Goal: Task Accomplishment & Management: Use online tool/utility

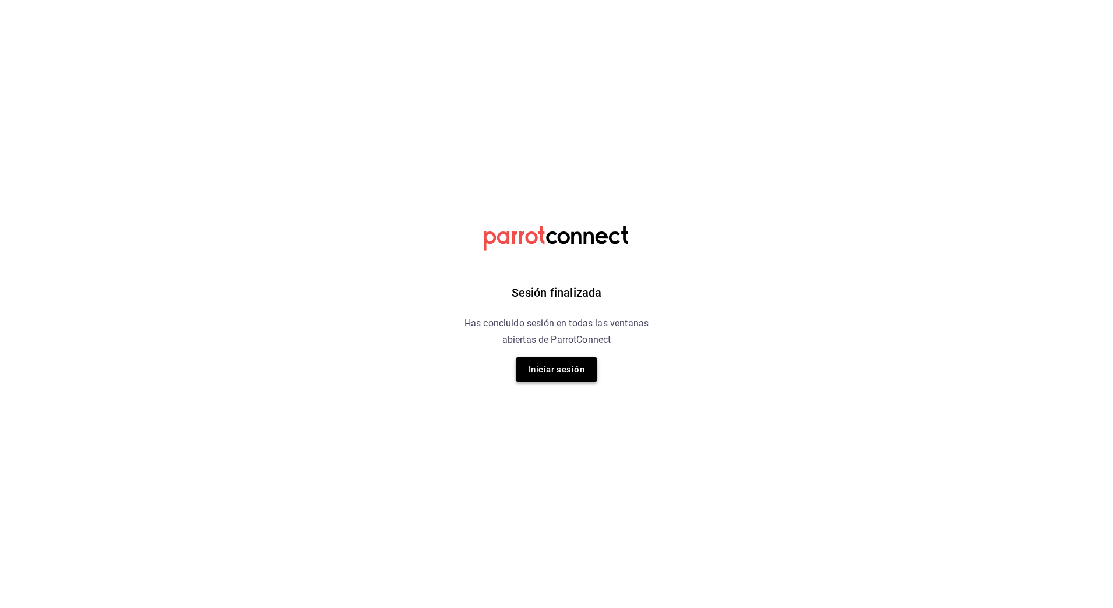
click at [555, 368] on button "Iniciar sesión" at bounding box center [557, 369] width 82 height 24
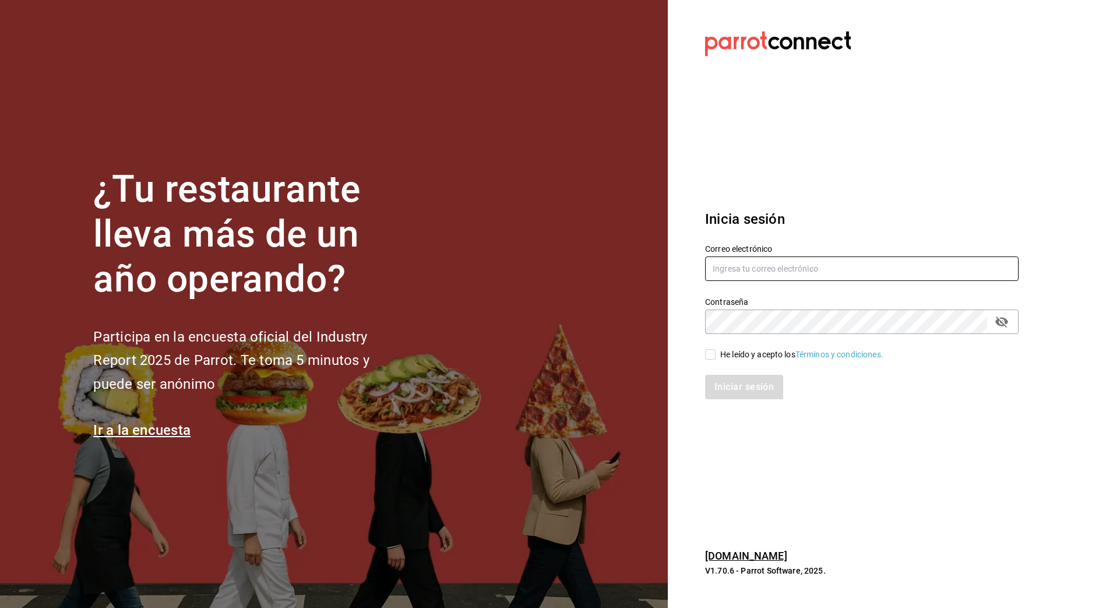
type input "guillermo.sanchez@grupocosteno.com"
click at [707, 349] on input "He leído y acepto los Términos y condiciones." at bounding box center [710, 354] width 10 height 10
checkbox input "true"
click at [728, 385] on button "Iniciar sesión" at bounding box center [744, 387] width 79 height 24
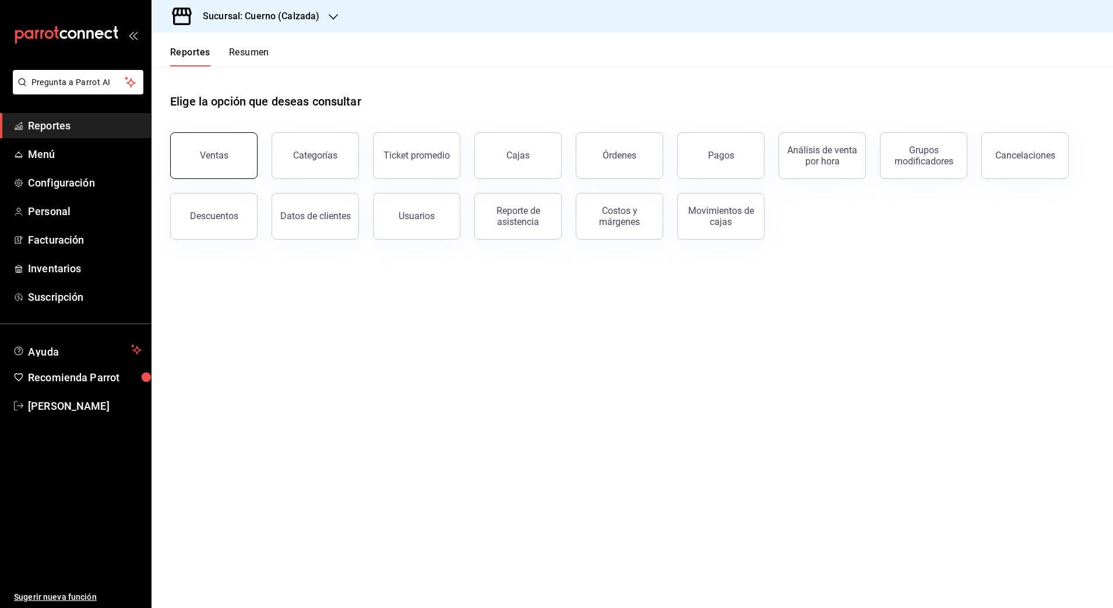
click at [221, 157] on div "Ventas" at bounding box center [214, 155] width 29 height 11
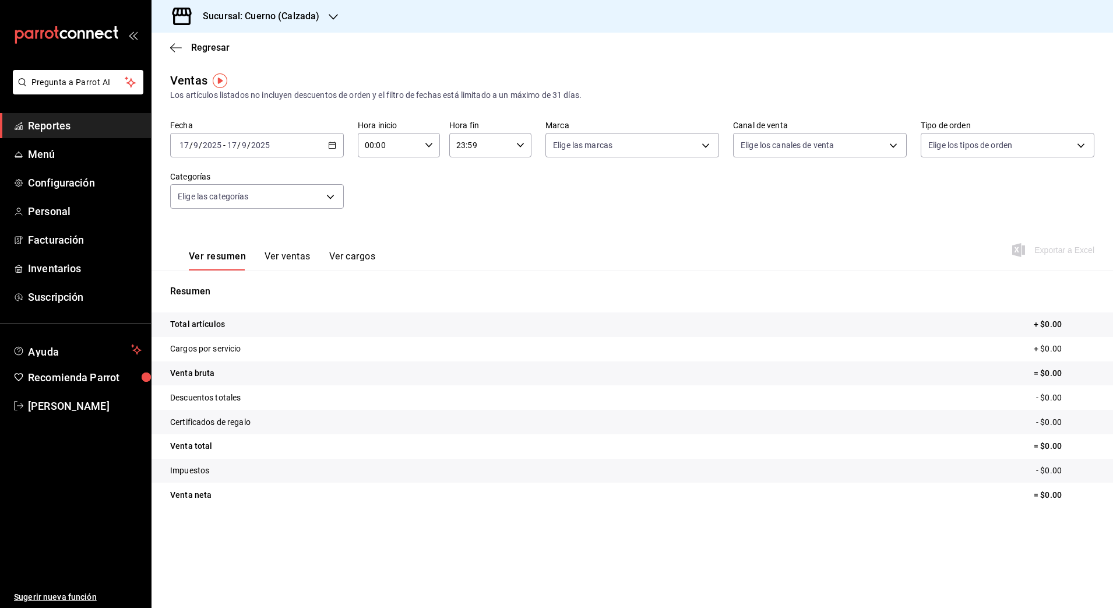
click at [330, 145] on icon "button" at bounding box center [332, 145] width 8 height 8
click at [228, 289] on span "Rango de fechas" at bounding box center [225, 285] width 90 height 12
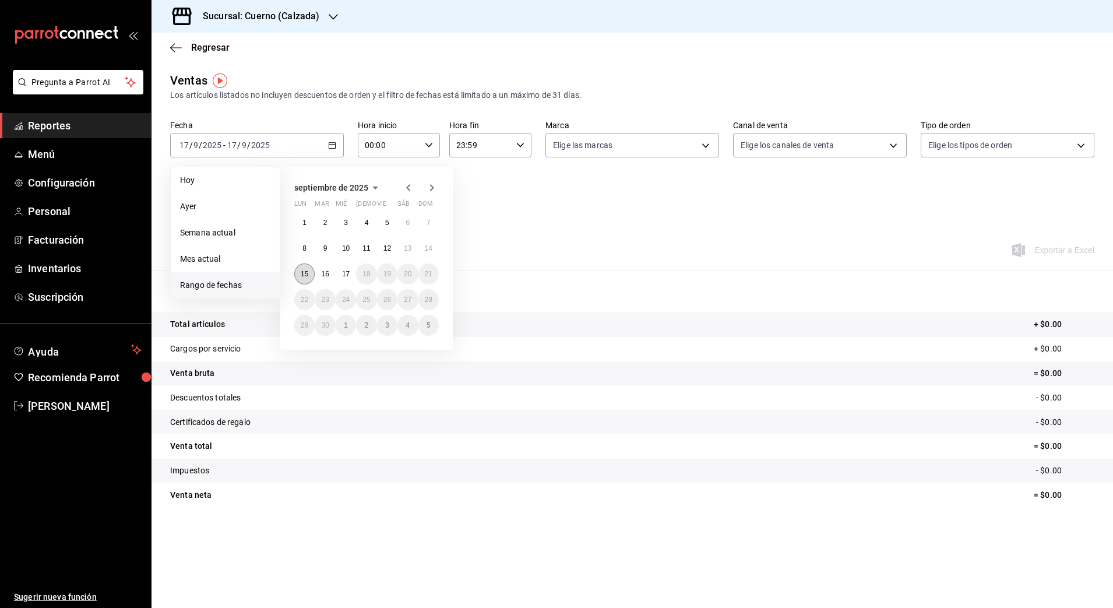
click at [307, 270] on abbr "15" at bounding box center [305, 274] width 8 height 8
click at [347, 277] on abbr "17" at bounding box center [346, 274] width 8 height 8
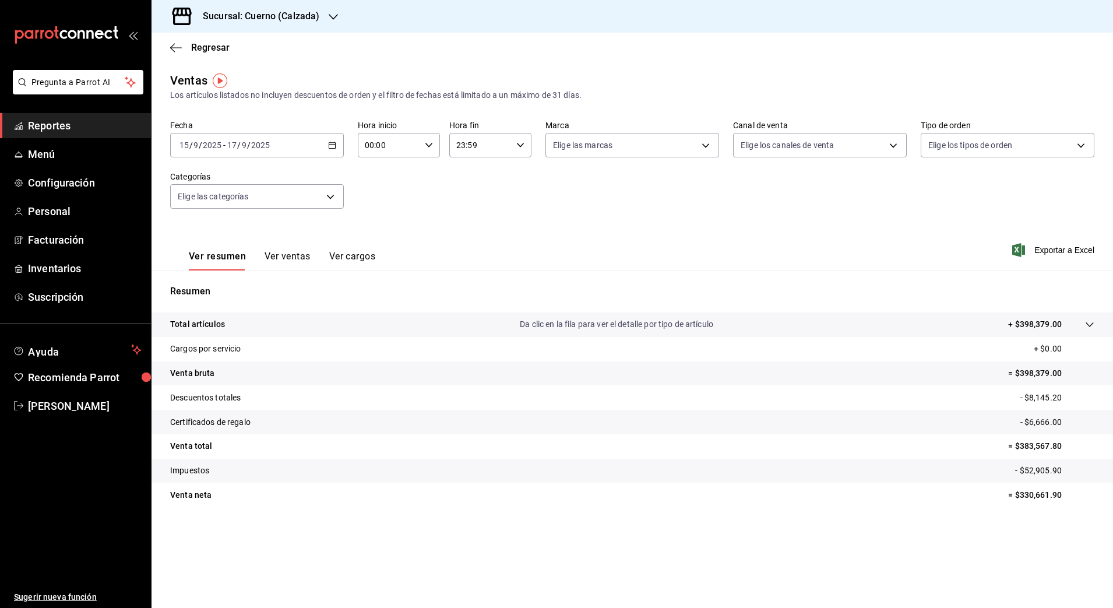
click at [433, 143] on div "00:00 Hora inicio" at bounding box center [399, 145] width 82 height 24
click at [382, 209] on span "05" at bounding box center [378, 212] width 23 height 9
type input "05:00"
click at [520, 150] on div at bounding box center [556, 304] width 1113 height 608
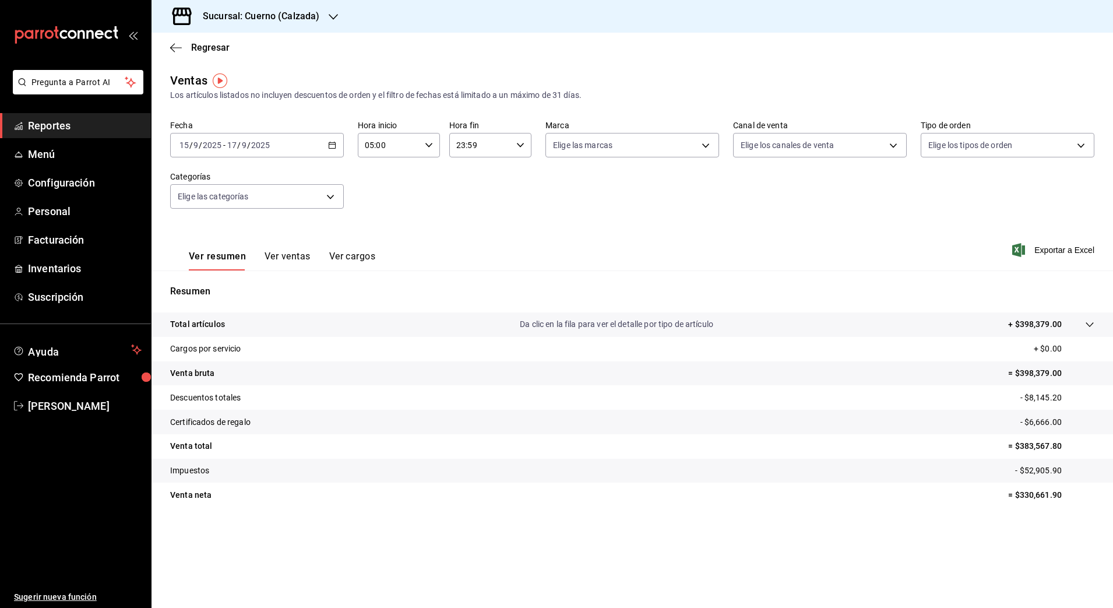
click at [520, 150] on div "23:59 Hora fin" at bounding box center [490, 145] width 82 height 24
click at [474, 203] on span "05" at bounding box center [470, 206] width 23 height 9
click at [515, 172] on span "00" at bounding box center [511, 174] width 23 height 9
type input "05:00"
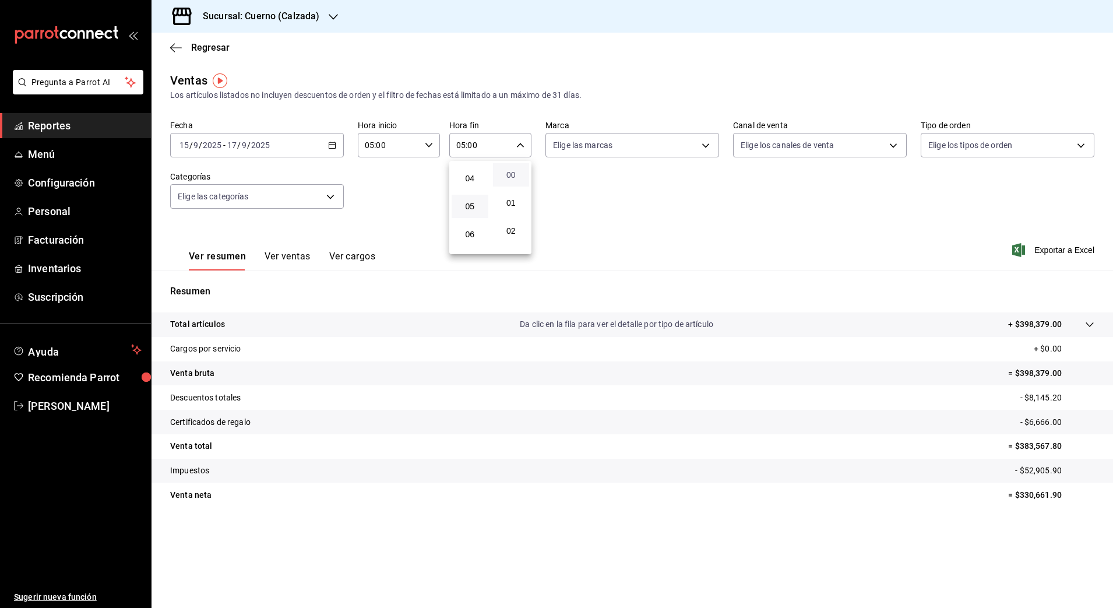
click at [515, 172] on span "00" at bounding box center [511, 174] width 23 height 9
click at [705, 147] on div at bounding box center [556, 304] width 1113 height 608
click at [705, 147] on body "Pregunta a Parrot AI Reportes Menú Configuración Personal Facturación Inventari…" at bounding box center [556, 304] width 1113 height 608
click at [559, 228] on input "checkbox" at bounding box center [558, 229] width 10 height 10
checkbox input "true"
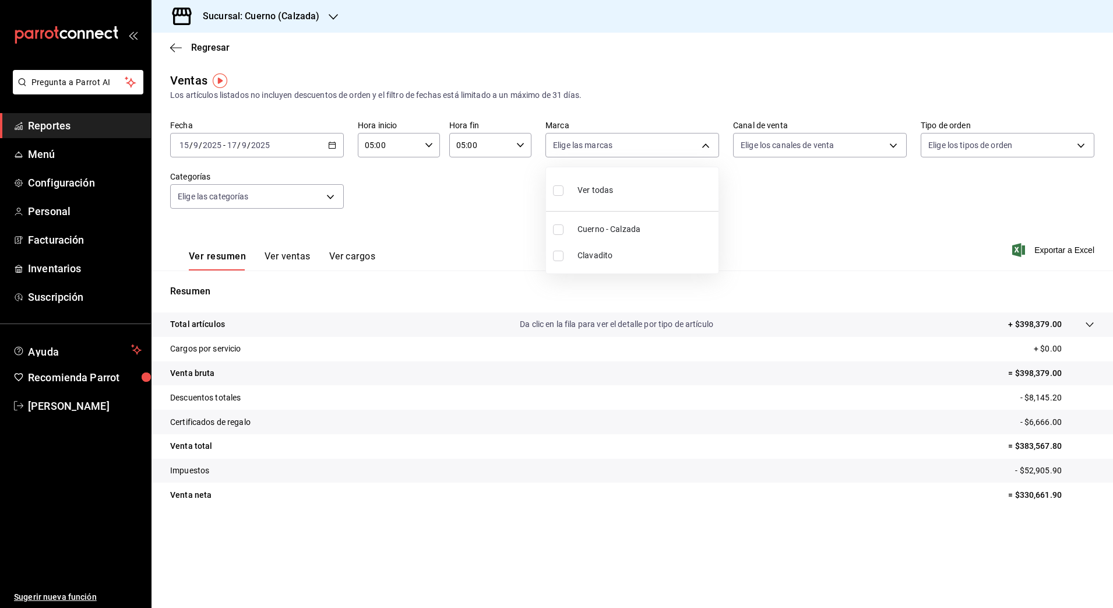
type input "b7ae777b-2dfc-42e0-9650-6cefdf37a424"
click at [1031, 249] on div at bounding box center [556, 304] width 1113 height 608
click at [1031, 249] on span "Exportar a Excel" at bounding box center [1054, 250] width 80 height 14
